Goal: Complete application form

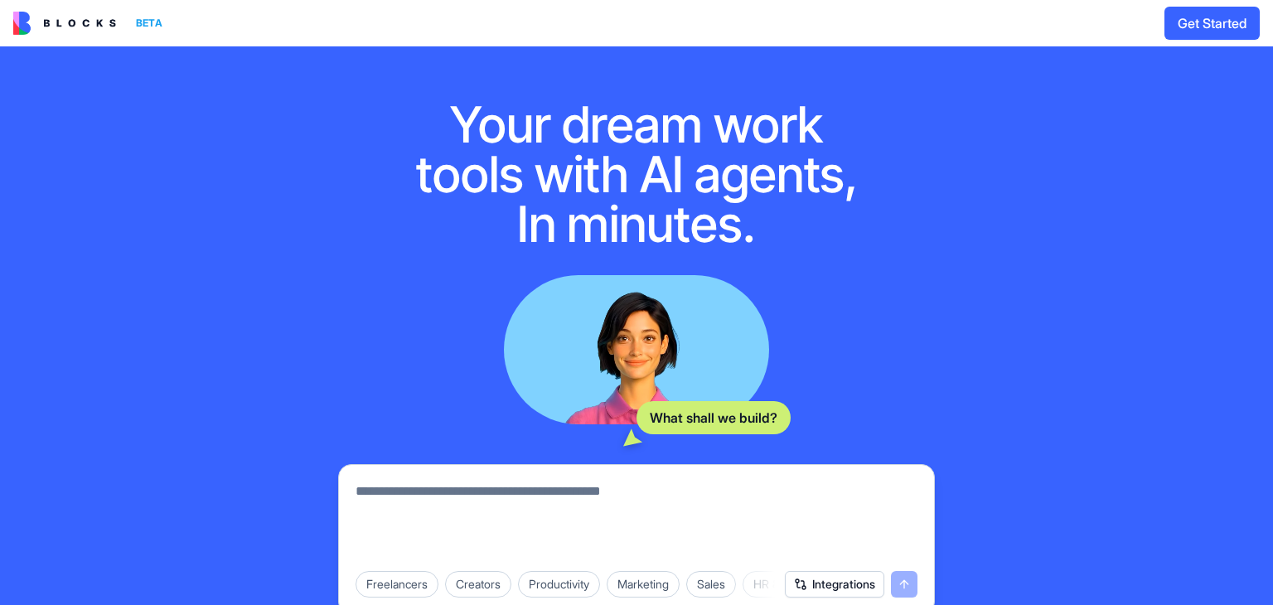
scroll to position [166, 0]
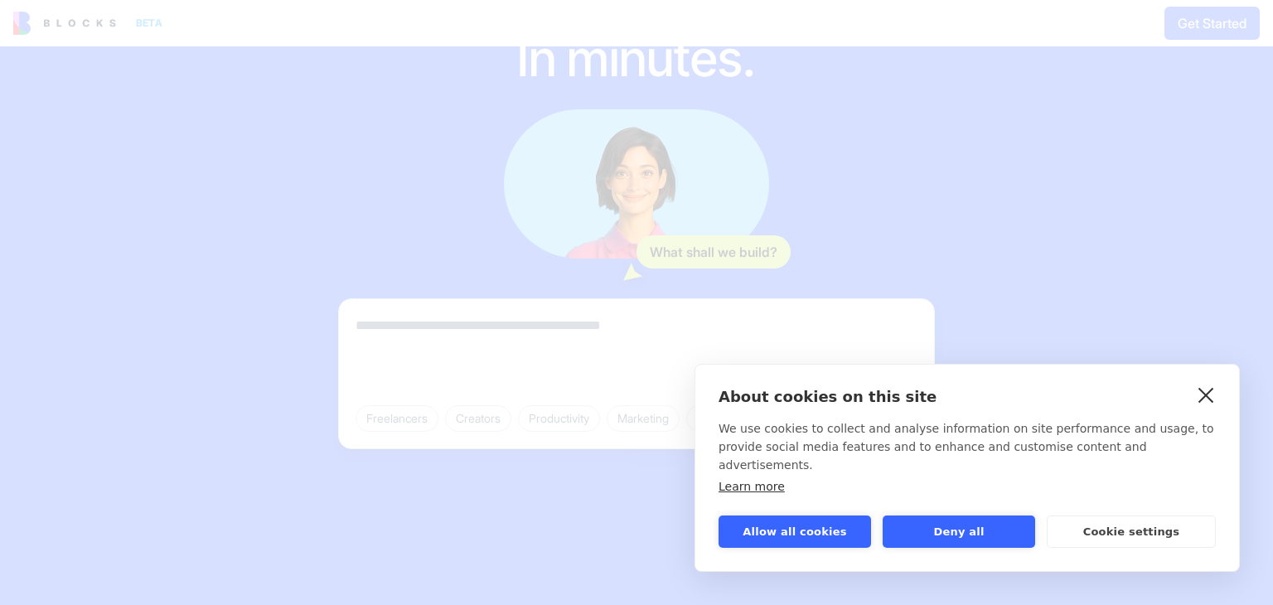
click at [1205, 408] on link "close" at bounding box center [1207, 394] width 26 height 27
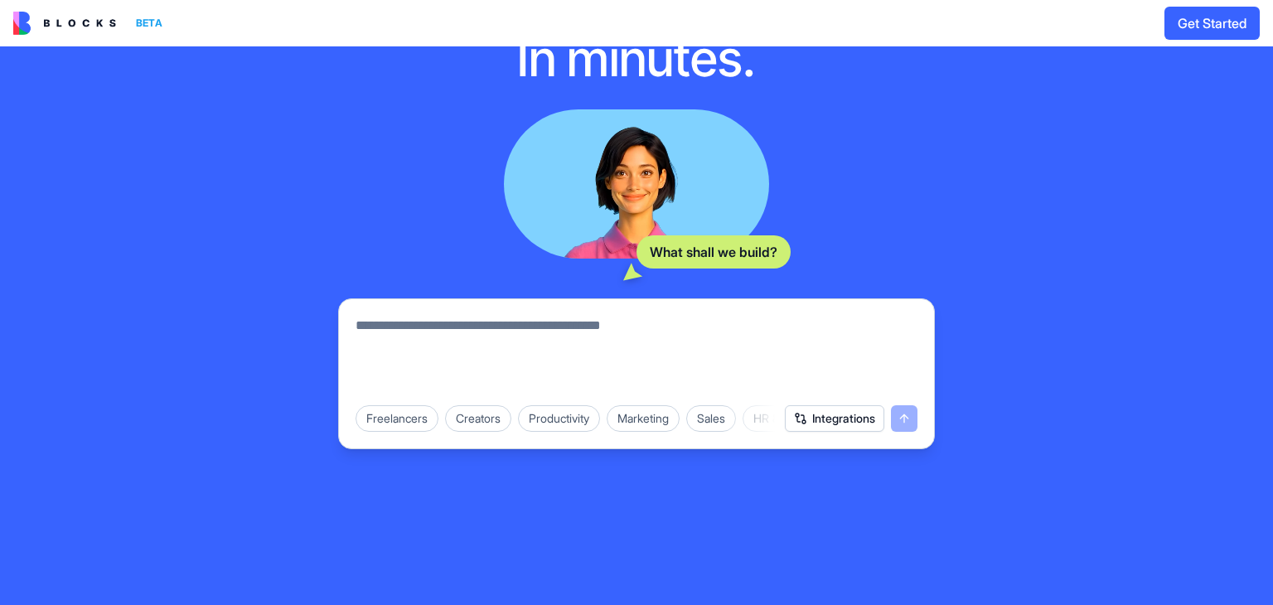
scroll to position [0, 0]
click at [686, 333] on textarea at bounding box center [637, 356] width 562 height 80
click at [511, 322] on textarea at bounding box center [637, 356] width 562 height 80
click at [619, 322] on textarea "**********" at bounding box center [637, 356] width 562 height 80
type textarea "**********"
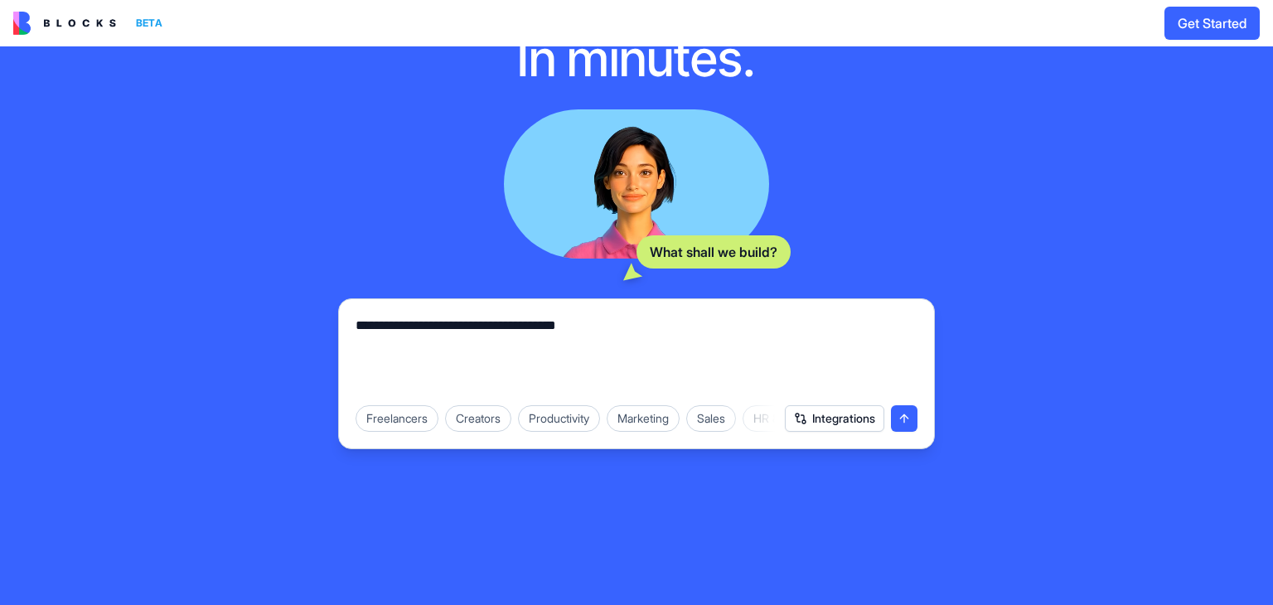
click at [906, 424] on button "submit" at bounding box center [904, 418] width 27 height 27
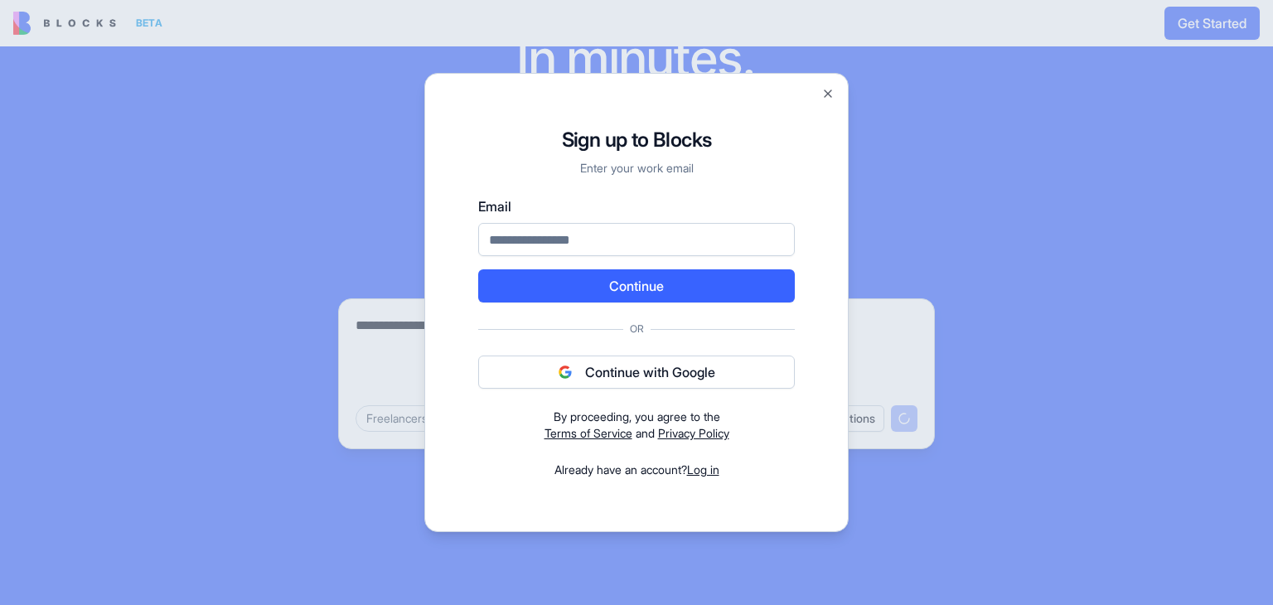
click at [559, 372] on img "submit" at bounding box center [565, 372] width 13 height 13
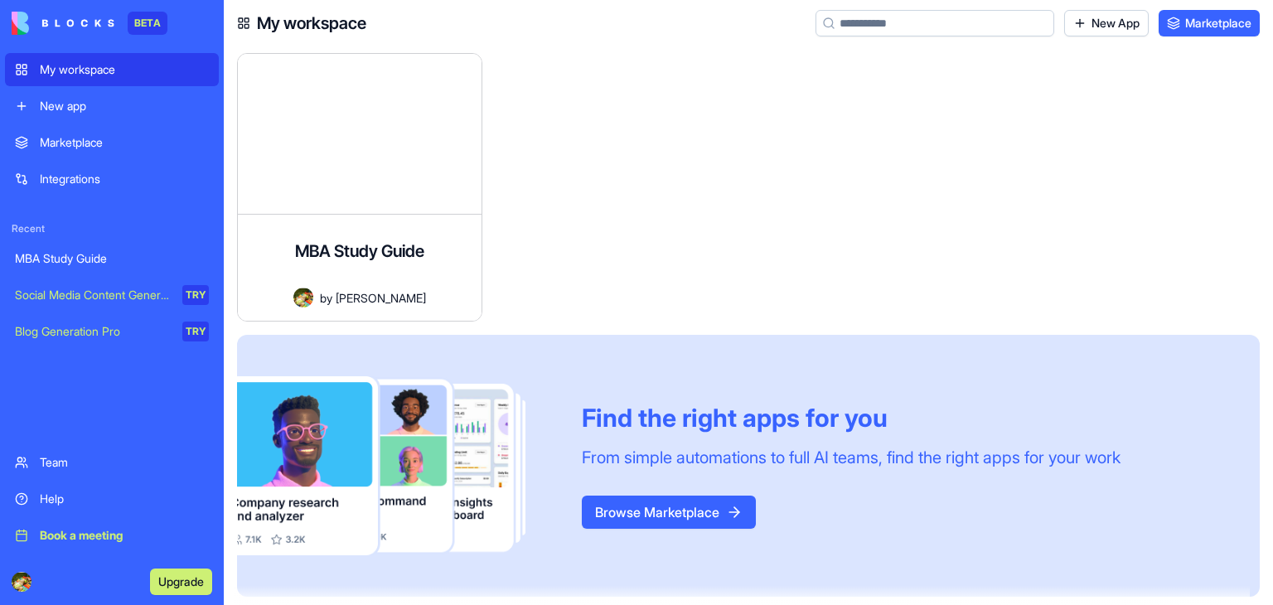
click at [87, 20] on img at bounding box center [63, 23] width 103 height 23
click at [27, 19] on img at bounding box center [63, 23] width 103 height 23
